Goal: Task Accomplishment & Management: Use online tool/utility

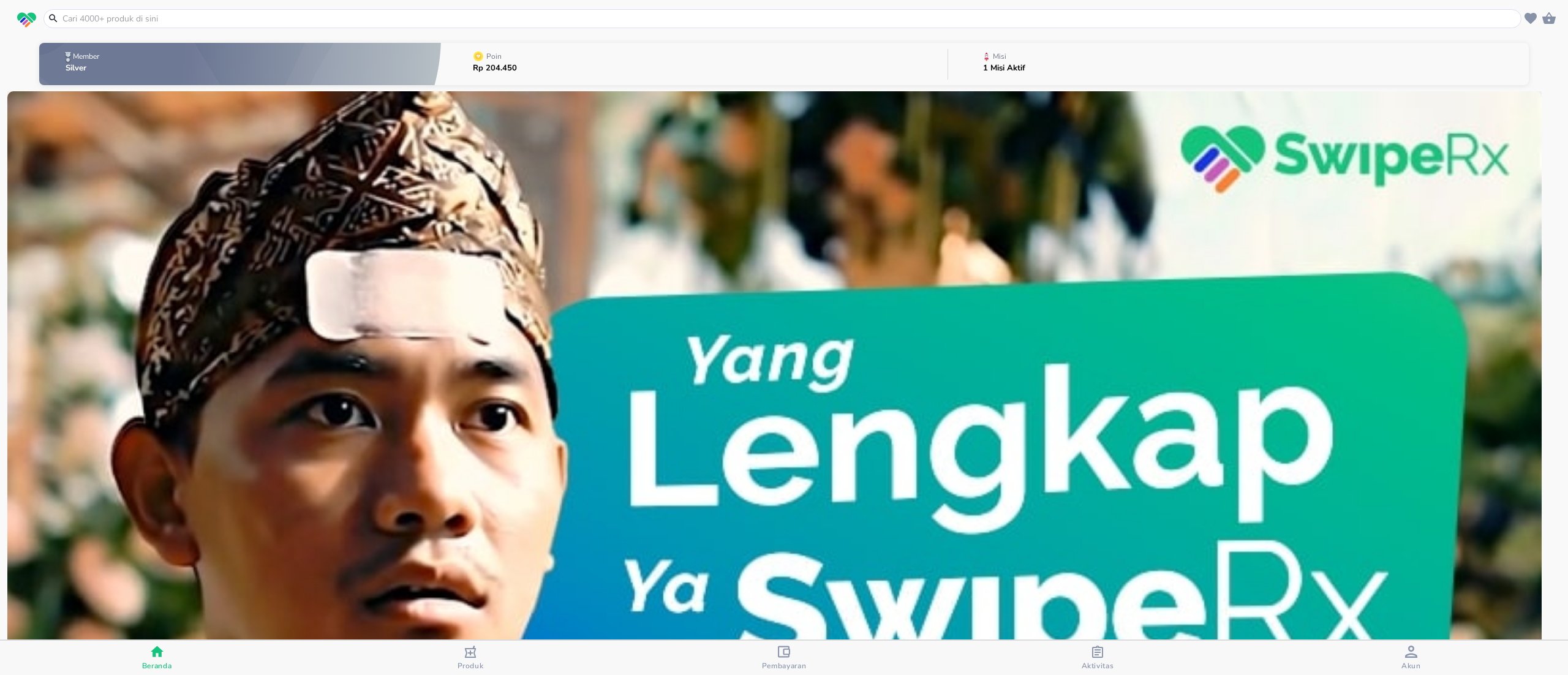
click at [1077, 60] on button "Misi 1 Misi Aktif" at bounding box center [1239, 64] width 581 height 48
